Goal: Navigation & Orientation: Find specific page/section

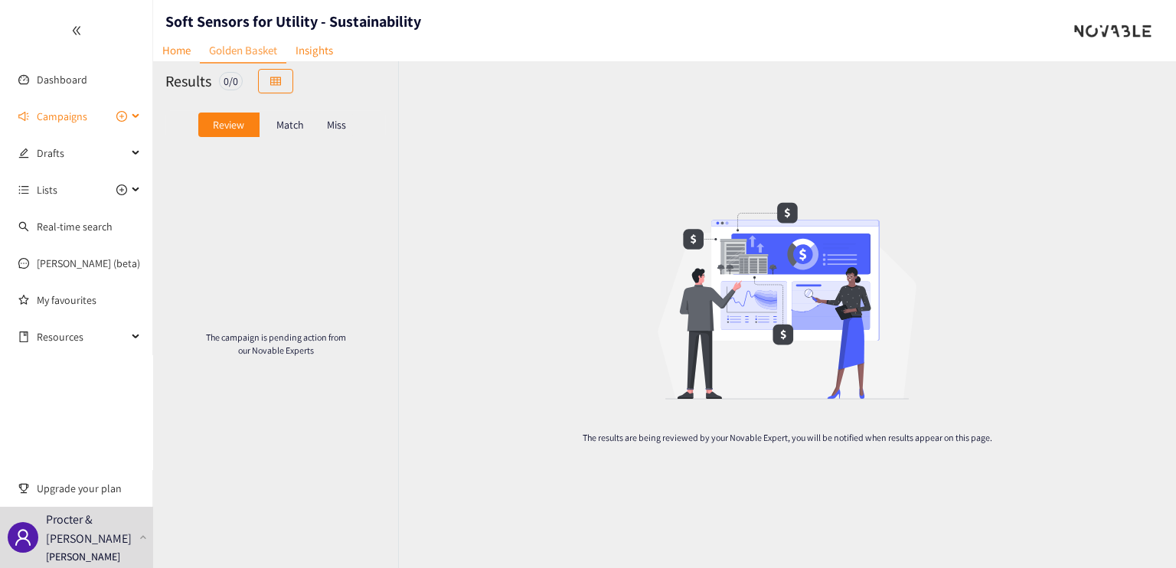
click at [127, 115] on div "Campaigns" at bounding box center [76, 116] width 153 height 31
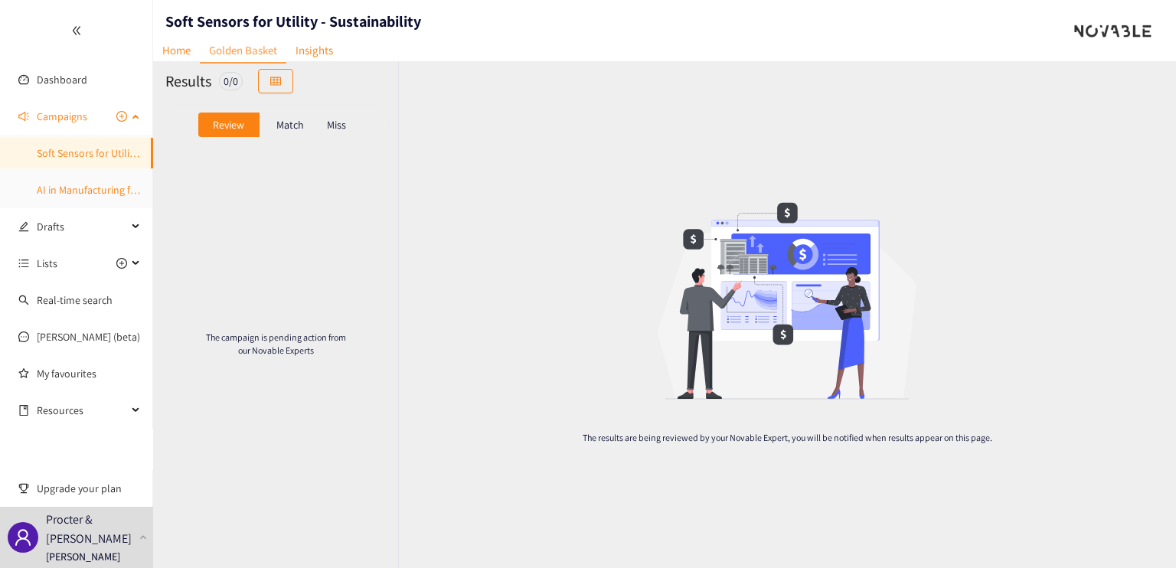
click at [84, 183] on link "AI in Manufacturing for Utilities" at bounding box center [107, 190] width 140 height 14
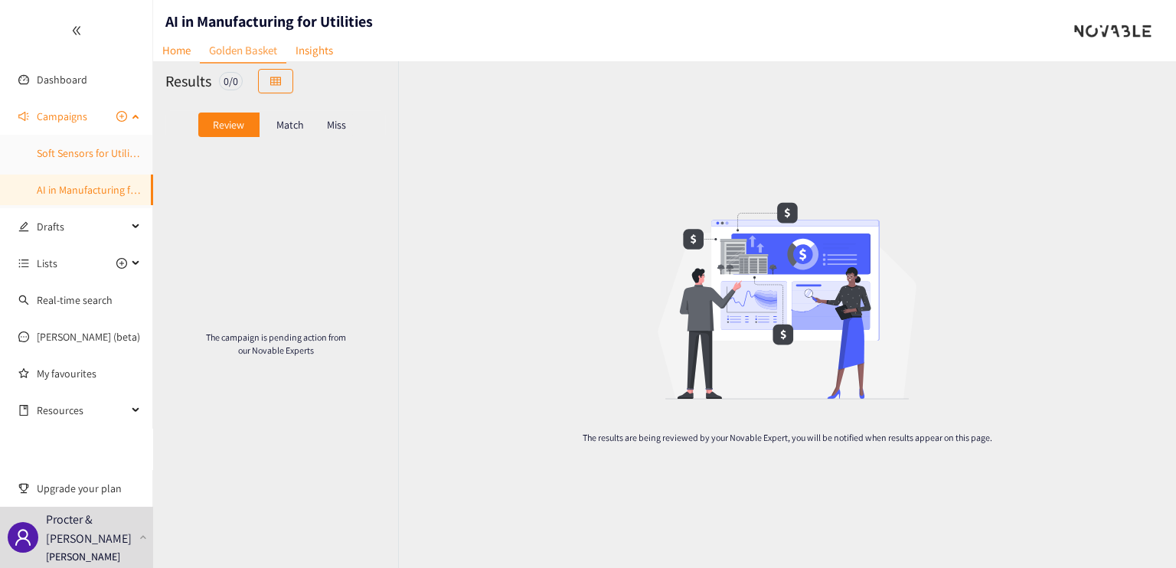
click at [86, 149] on link "Soft Sensors for Utility - Sustainability" at bounding box center [122, 153] width 170 height 14
